Goal: Check status: Check status

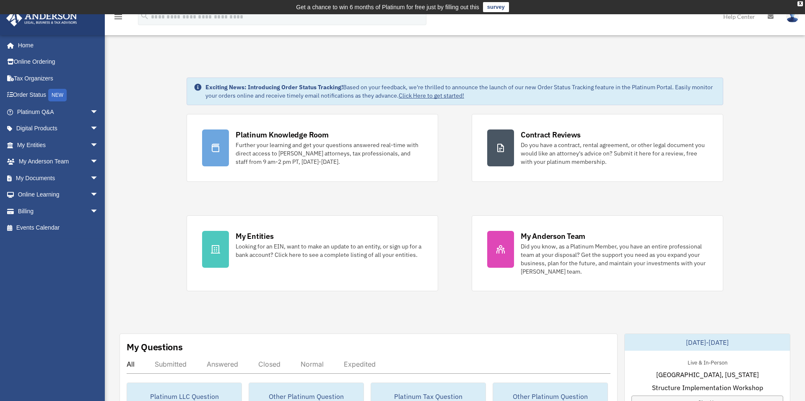
click at [0, 0] on div "x" at bounding box center [0, 0] width 0 height 0
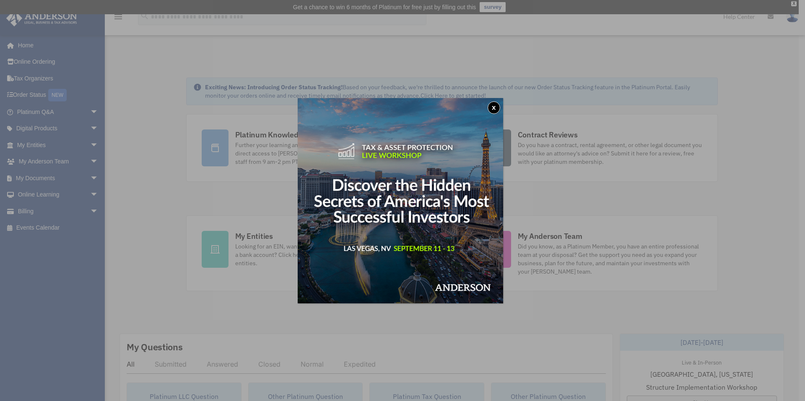
click at [494, 103] on button "x" at bounding box center [494, 107] width 13 height 13
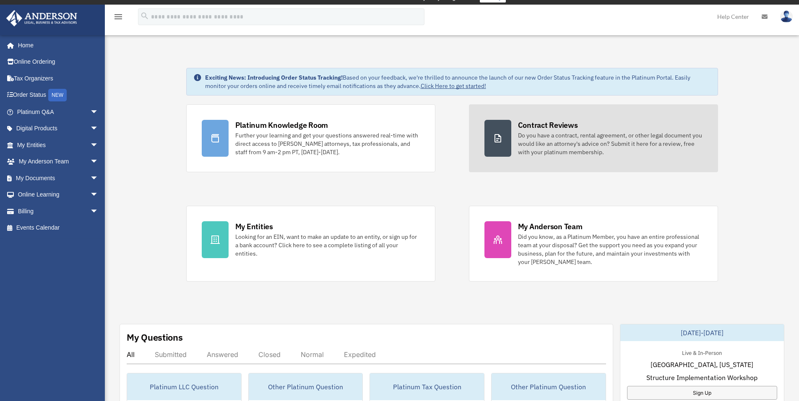
scroll to position [42, 0]
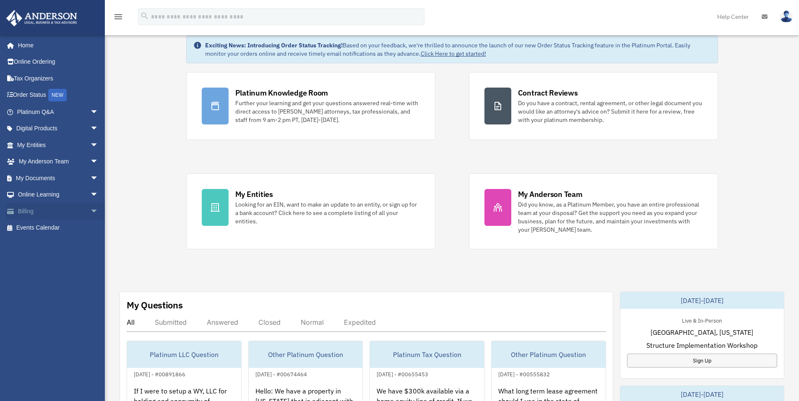
click at [29, 213] on link "Billing arrow_drop_down" at bounding box center [58, 211] width 105 height 17
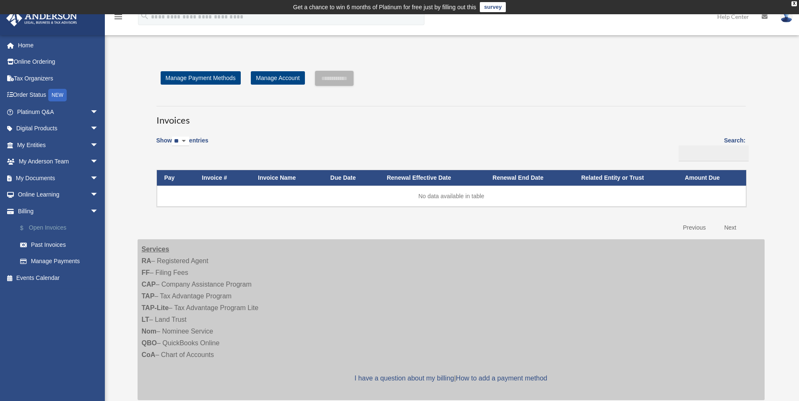
click at [55, 229] on link "$ Open Invoices" at bounding box center [61, 228] width 99 height 17
click at [55, 244] on link "Past Invoices" at bounding box center [61, 244] width 99 height 17
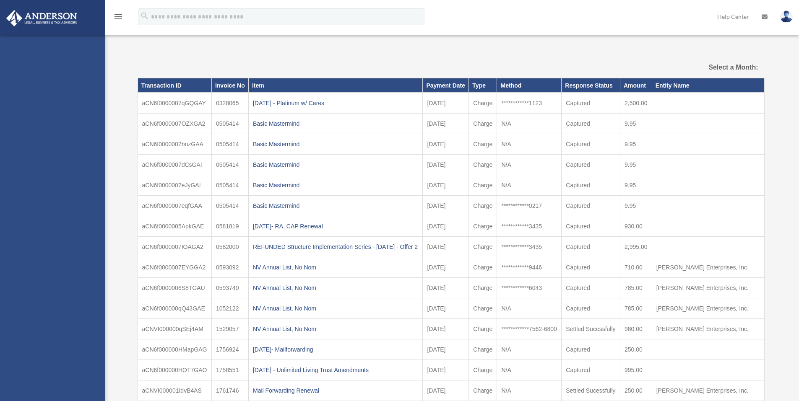
select select
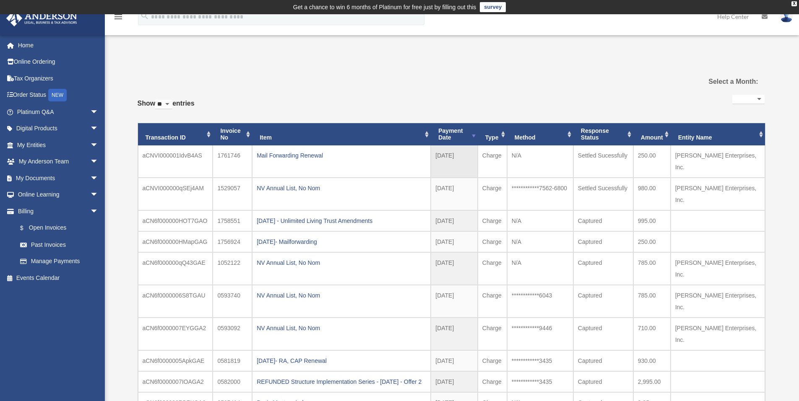
click at [514, 158] on td "N/A" at bounding box center [540, 161] width 66 height 32
click at [759, 98] on select "**********" at bounding box center [748, 100] width 32 height 10
click at [758, 99] on select "**********" at bounding box center [748, 100] width 32 height 10
click at [49, 242] on link "Past Invoices" at bounding box center [61, 244] width 99 height 17
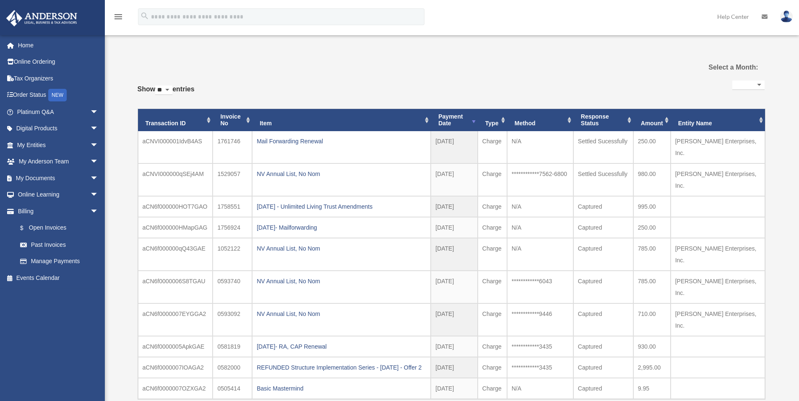
select select
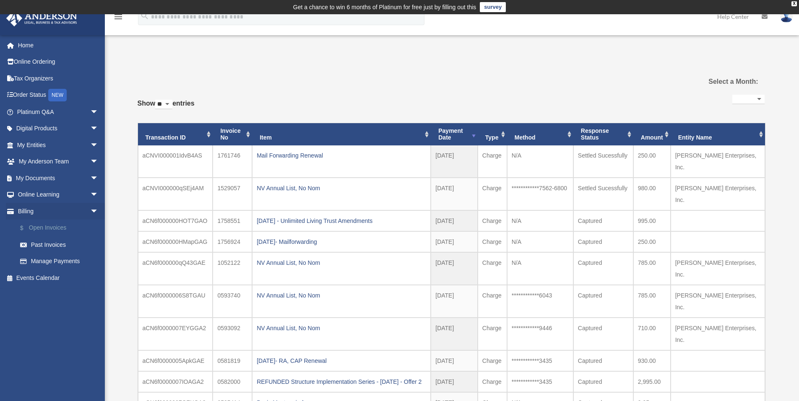
click at [58, 225] on link "$ Open Invoices" at bounding box center [61, 228] width 99 height 17
